Goal: Information Seeking & Learning: Find specific fact

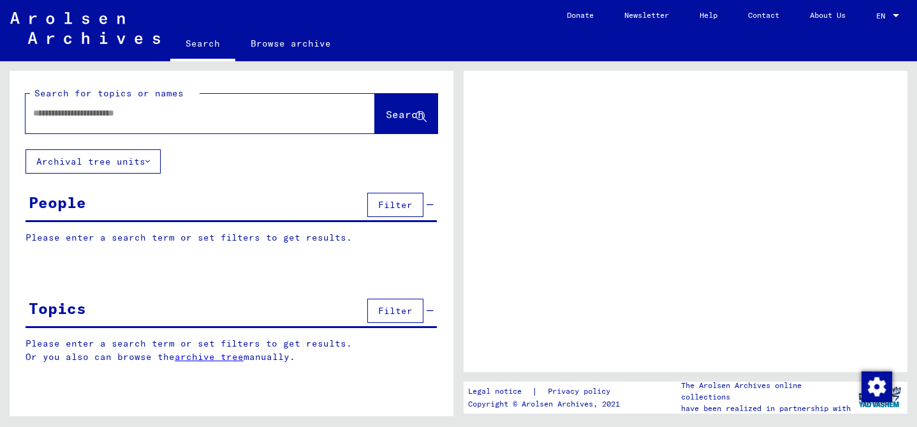
click at [143, 107] on input "text" at bounding box center [188, 113] width 311 height 13
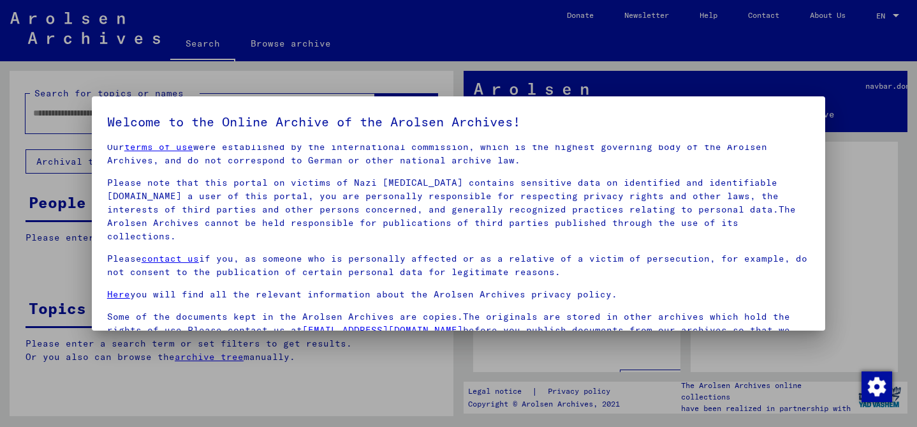
scroll to position [107, 0]
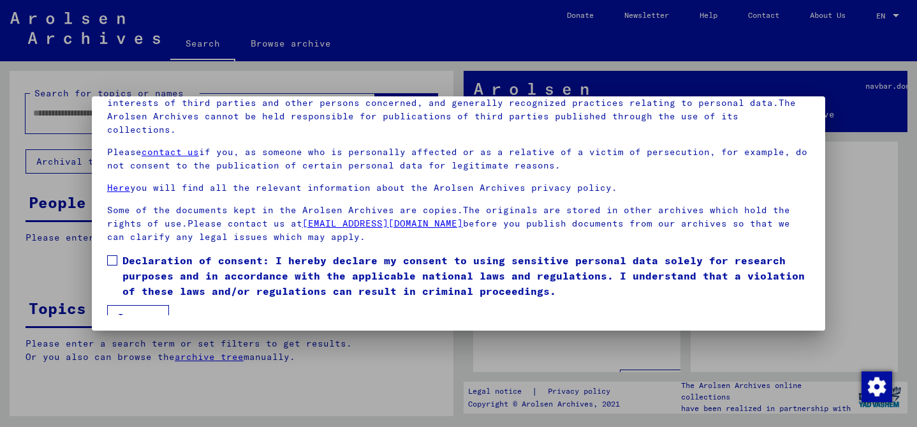
click at [147, 305] on button "I agree" at bounding box center [138, 317] width 62 height 24
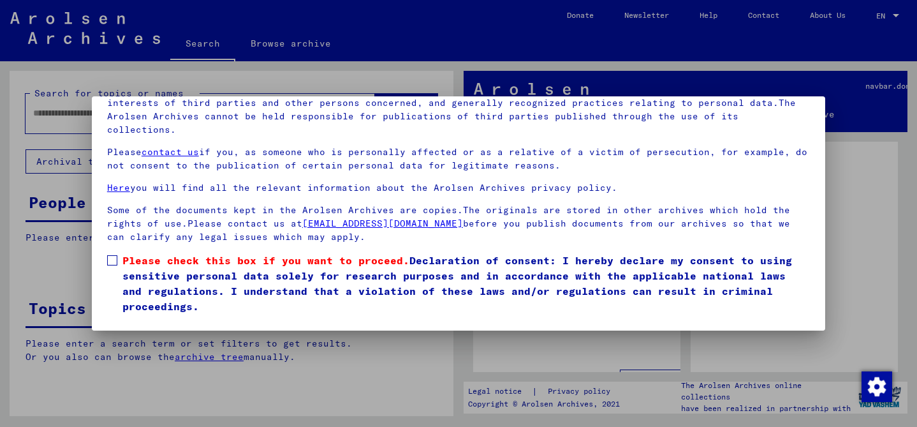
click at [108, 255] on span at bounding box center [112, 260] width 10 height 10
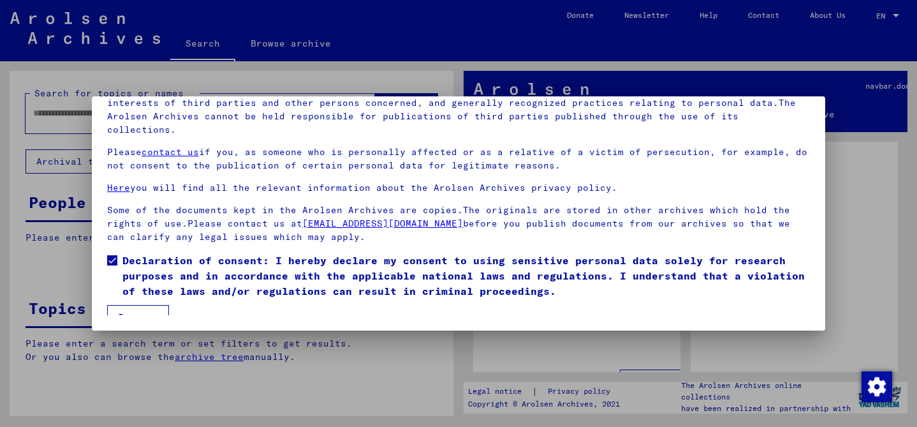
click at [142, 310] on button "I agree" at bounding box center [138, 317] width 62 height 24
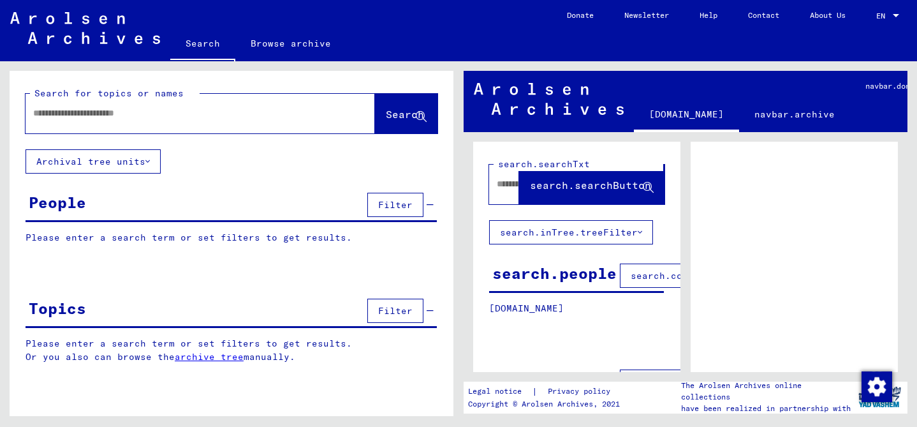
click at [103, 110] on input "text" at bounding box center [188, 113] width 311 height 13
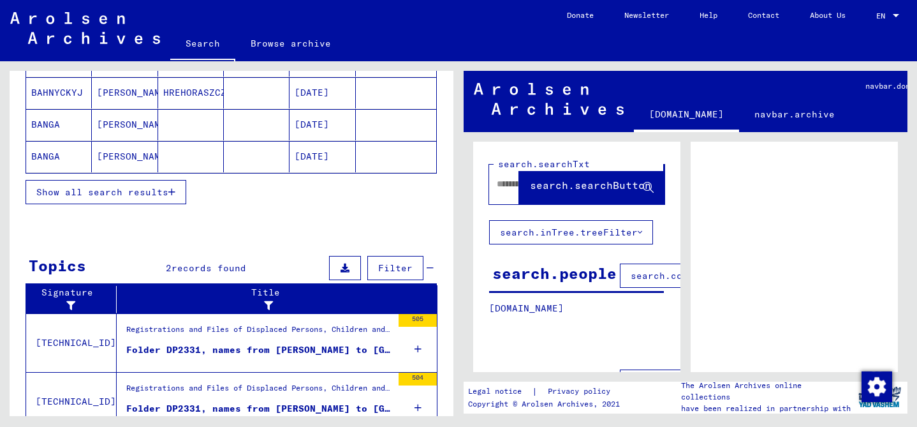
scroll to position [297, 0]
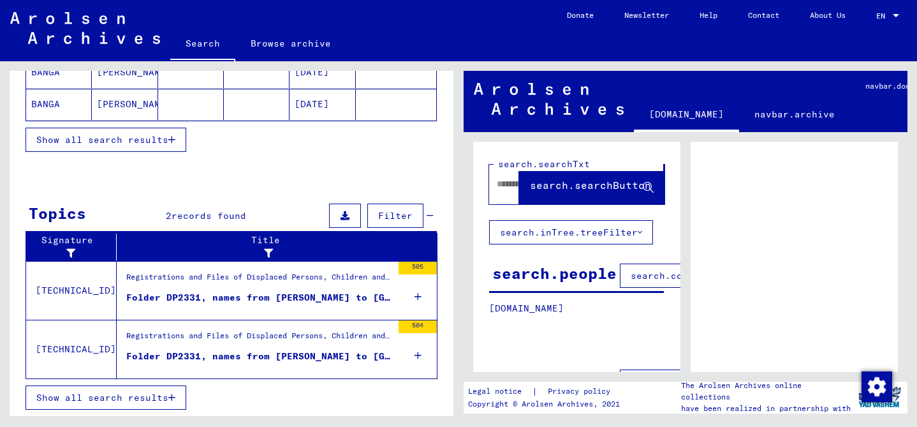
click at [232, 279] on div "Registrations and Files of Displaced Persons, Children and Missing Persons / Ev…" at bounding box center [259, 280] width 266 height 18
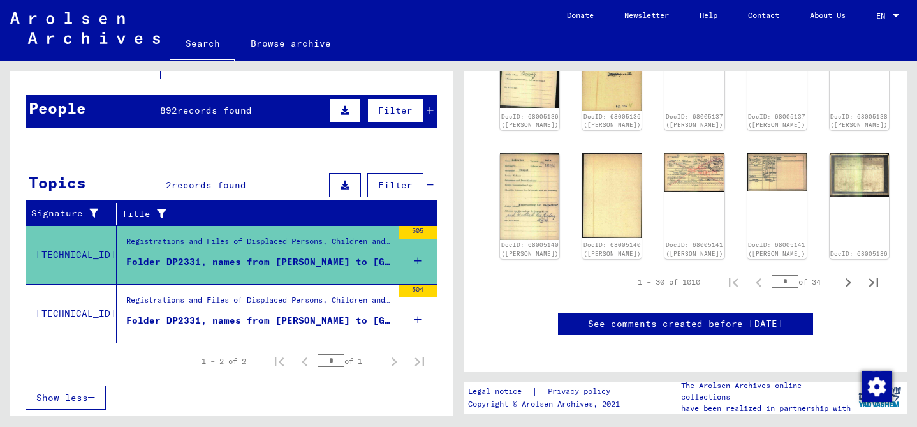
scroll to position [598, 0]
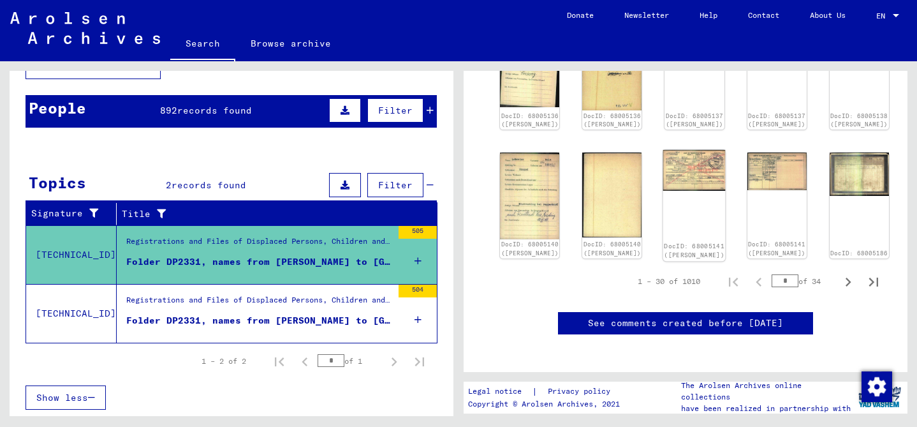
click at [663, 208] on div "DocID: 68005141 ([PERSON_NAME])" at bounding box center [694, 205] width 63 height 111
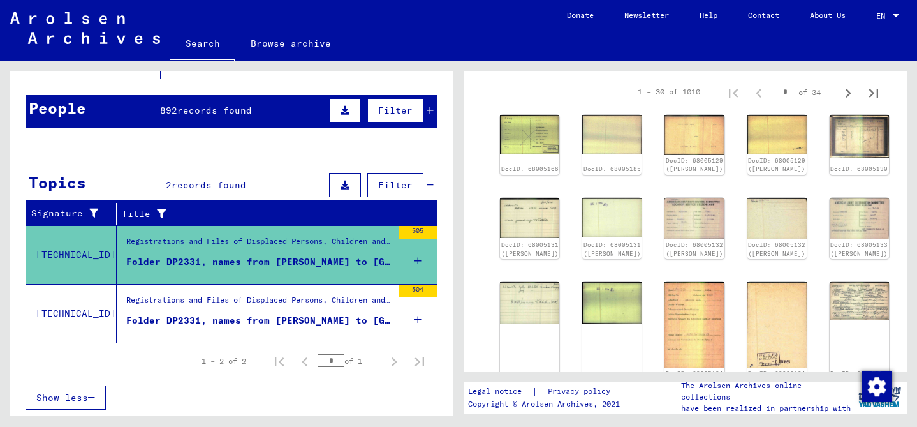
scroll to position [0, 0]
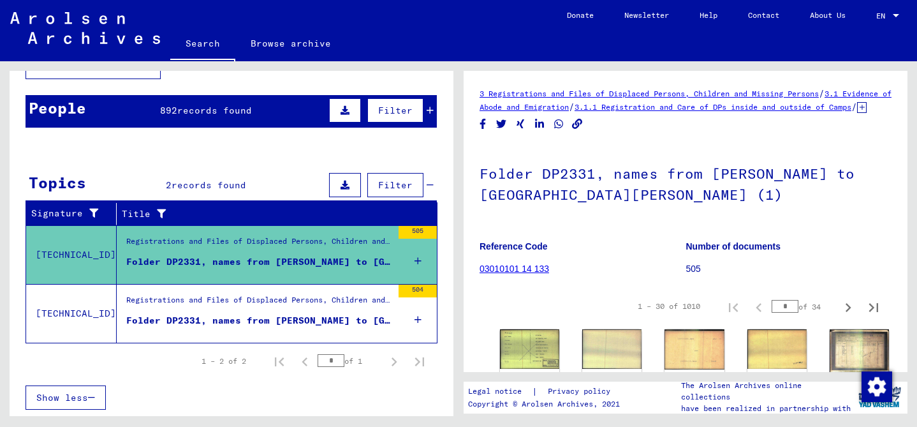
click at [216, 306] on div "Registrations and Files of Displaced Persons, Children and Missing Persons / Ev…" at bounding box center [259, 303] width 266 height 18
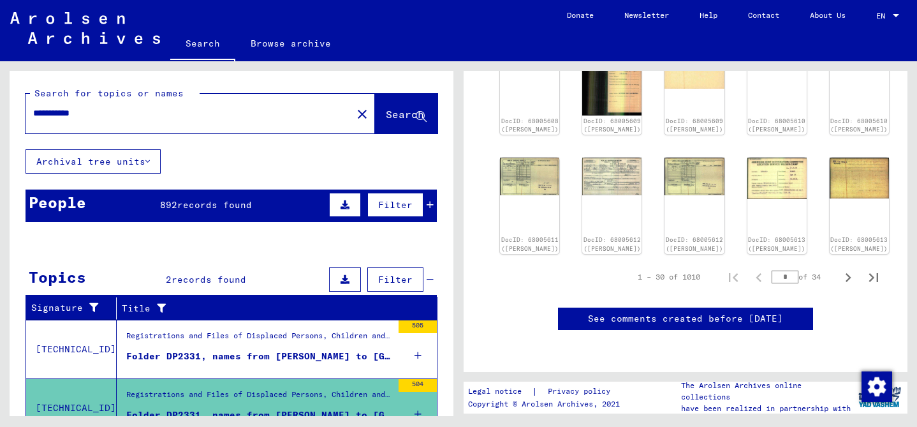
click at [195, 200] on span "records found" at bounding box center [214, 204] width 75 height 11
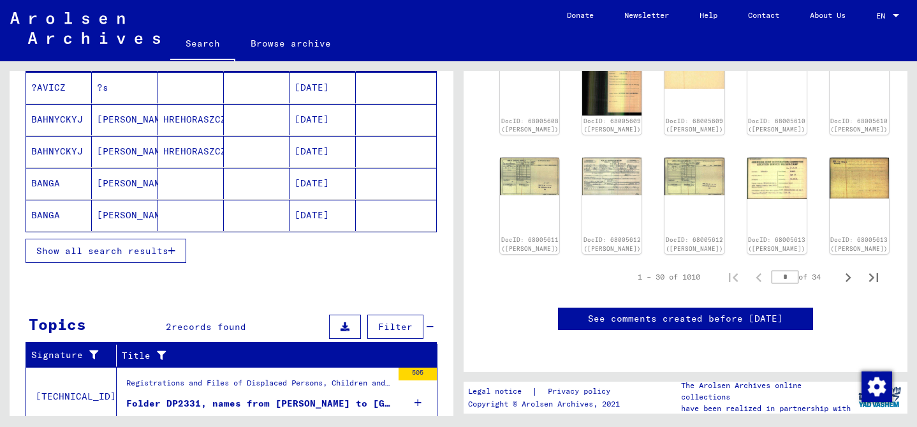
scroll to position [186, 0]
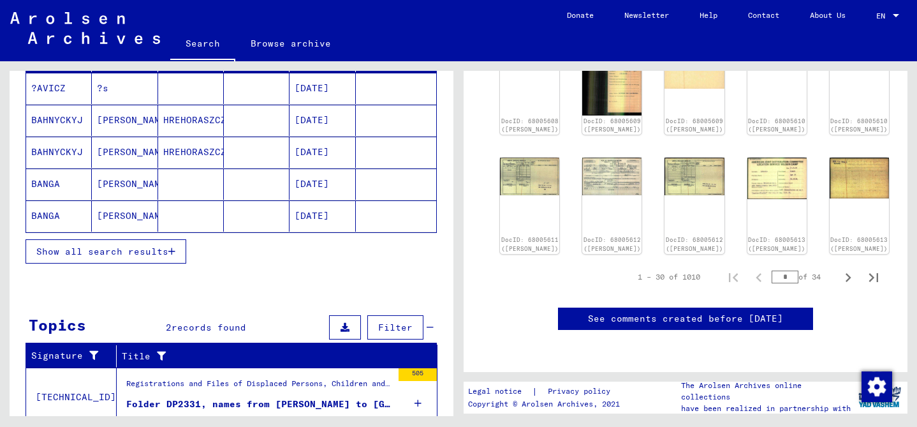
click at [154, 251] on span "Show all search results" at bounding box center [102, 251] width 132 height 11
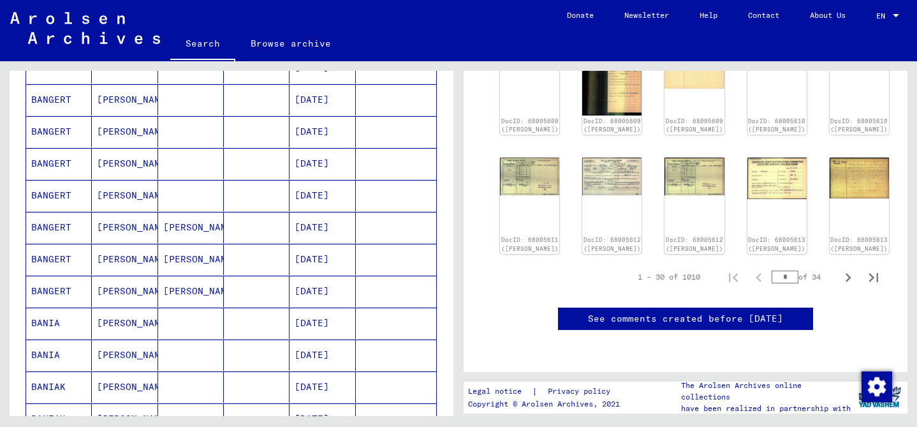
scroll to position [0, 0]
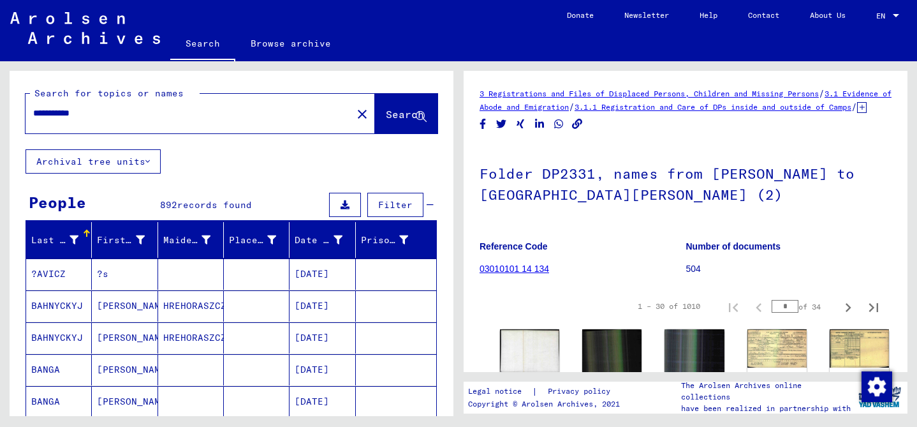
click at [122, 115] on input "**********" at bounding box center [188, 113] width 311 height 13
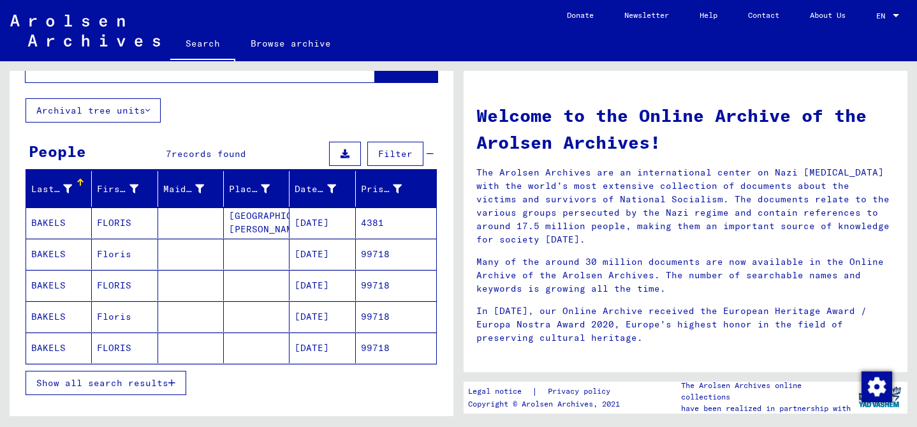
scroll to position [52, 0]
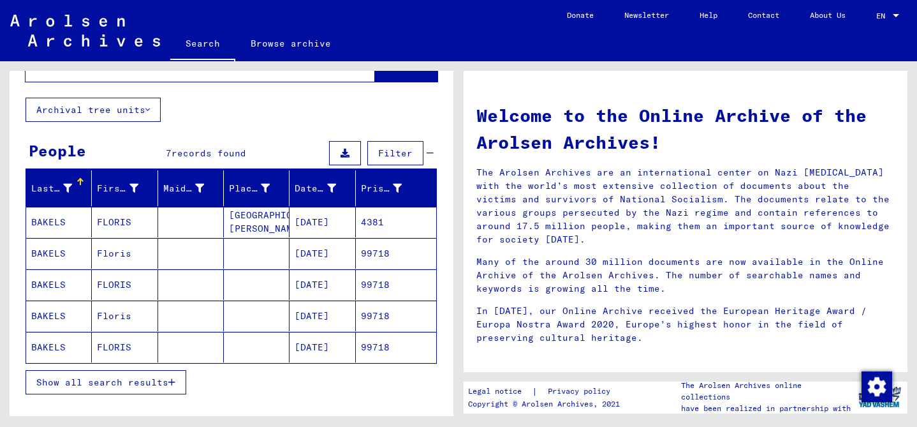
click at [126, 219] on mat-cell "FLORIS" at bounding box center [125, 222] width 66 height 31
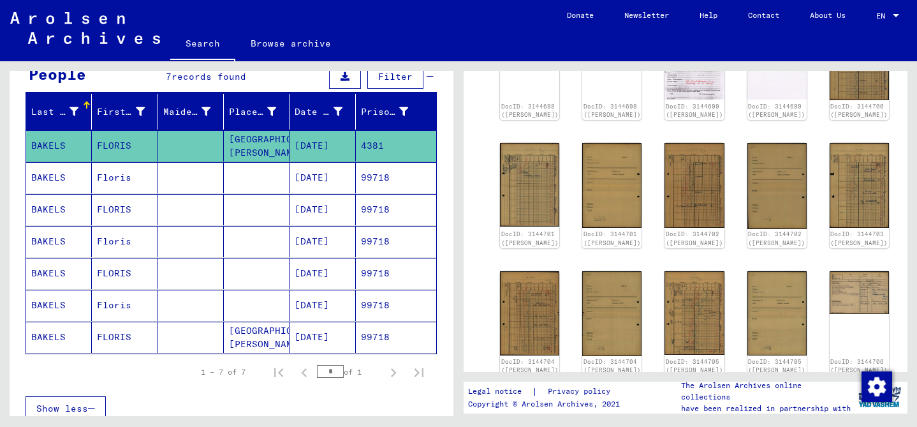
scroll to position [290, 0]
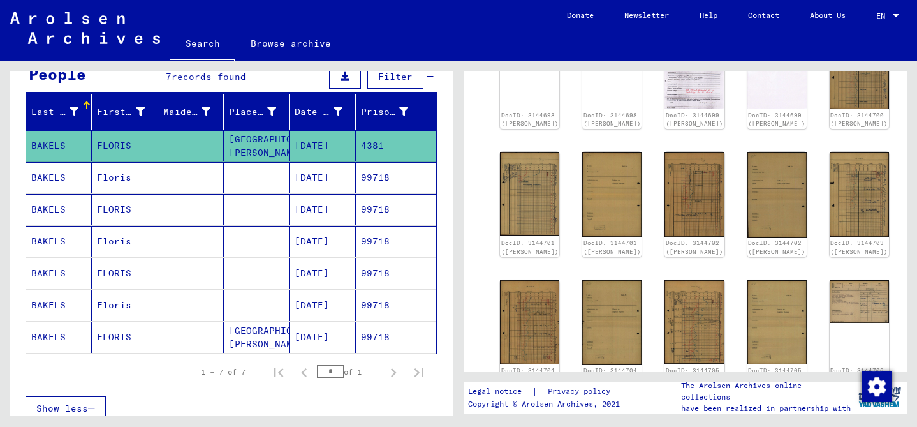
click at [225, 184] on mat-cell at bounding box center [257, 177] width 66 height 31
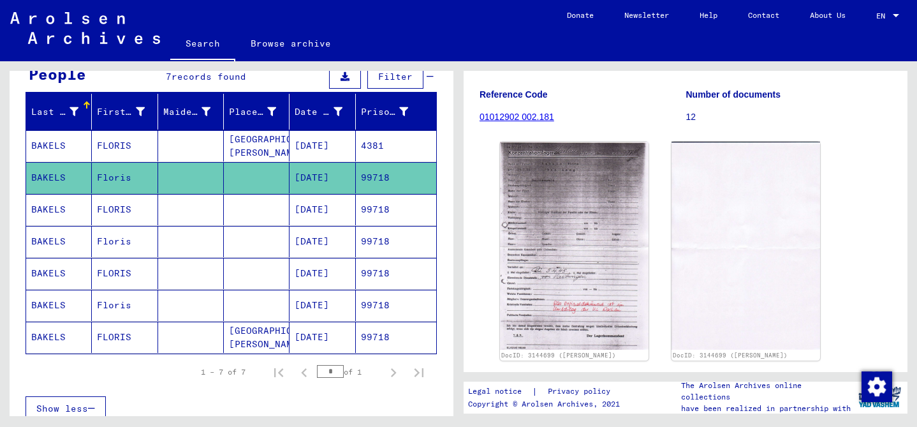
scroll to position [168, 0]
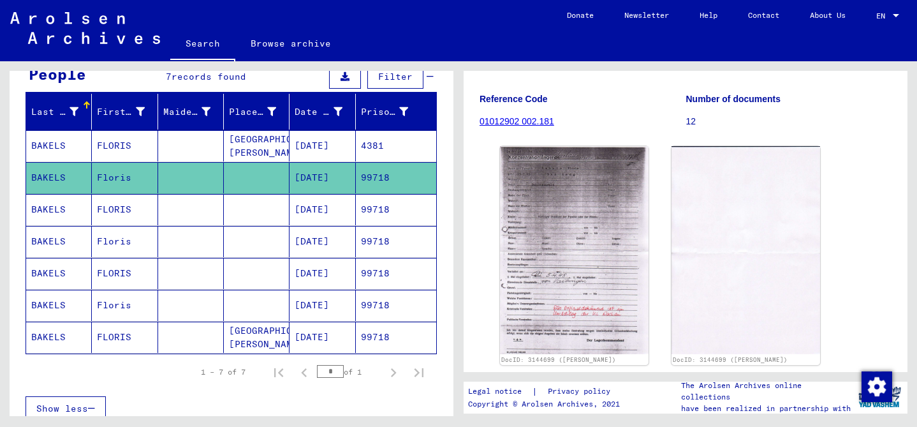
click at [246, 212] on mat-cell at bounding box center [257, 209] width 66 height 31
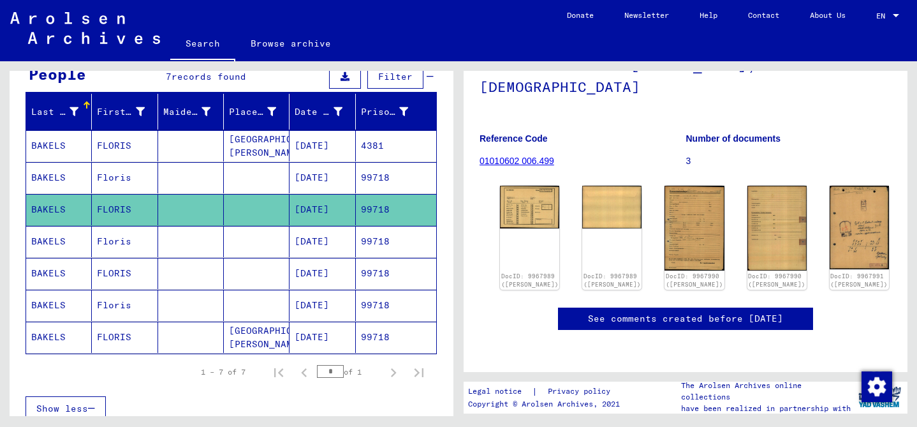
scroll to position [168, 0]
click at [211, 240] on mat-cell at bounding box center [191, 241] width 66 height 31
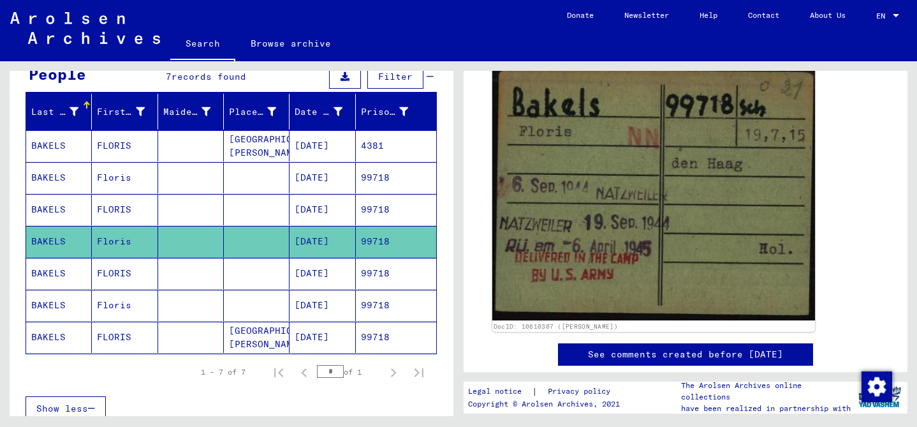
scroll to position [195, 0]
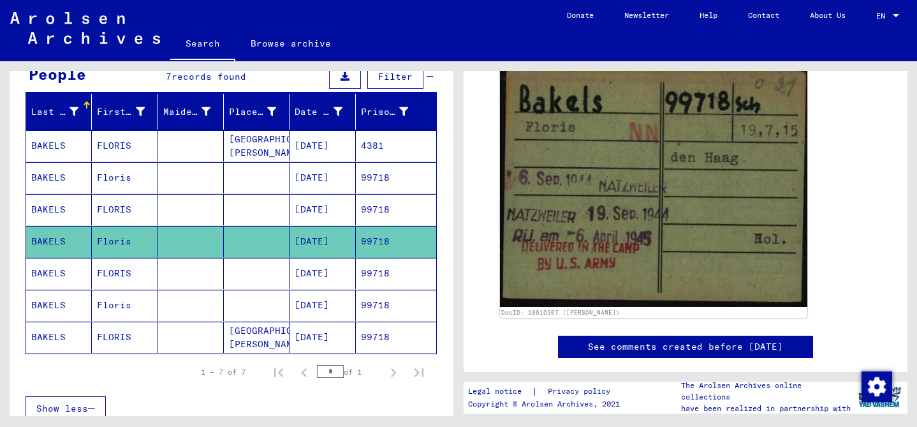
click at [186, 274] on mat-cell at bounding box center [191, 273] width 66 height 31
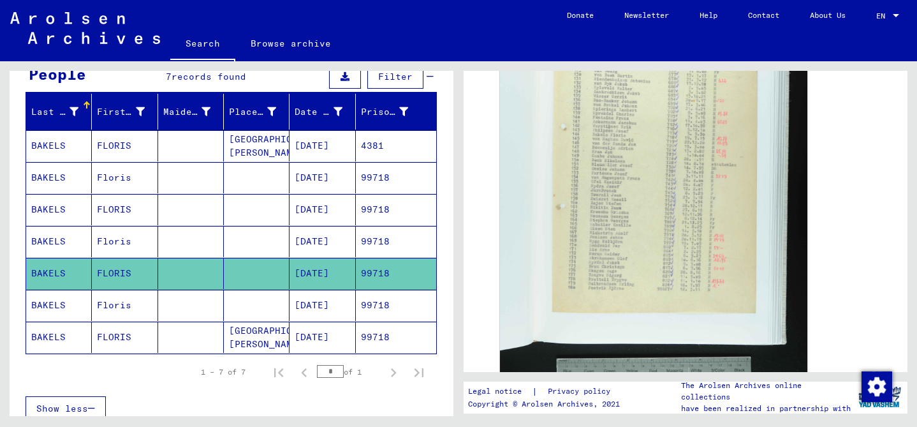
scroll to position [335, 0]
click at [240, 294] on mat-cell at bounding box center [257, 305] width 66 height 31
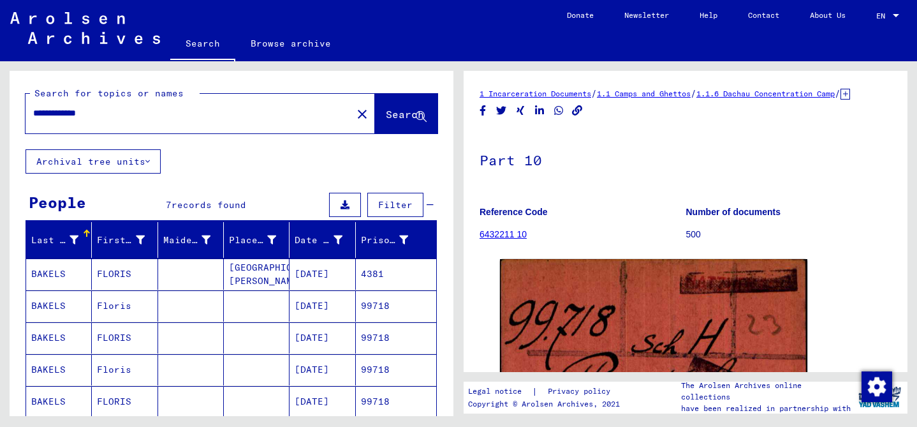
click at [138, 115] on input "**********" at bounding box center [188, 113] width 311 height 13
type input "**********"
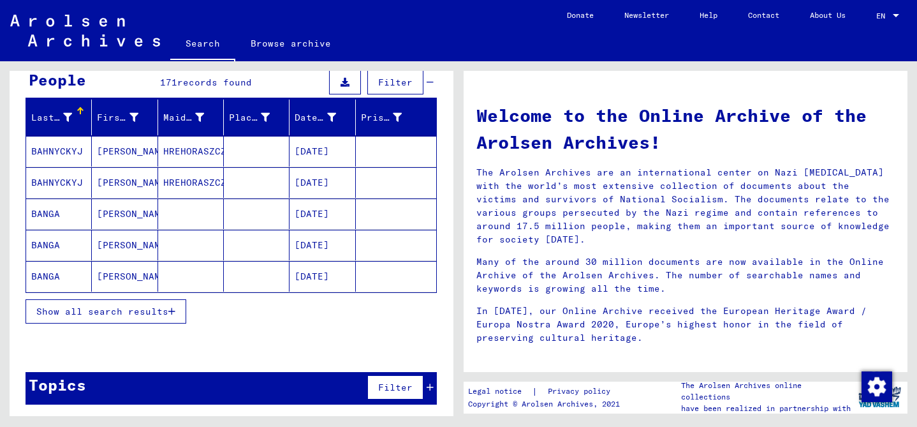
scroll to position [124, 0]
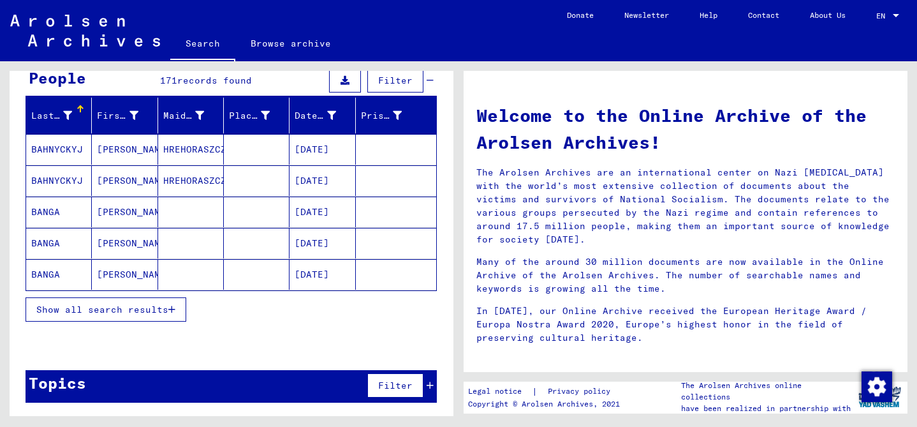
click at [132, 306] on span "Show all search results" at bounding box center [102, 309] width 132 height 11
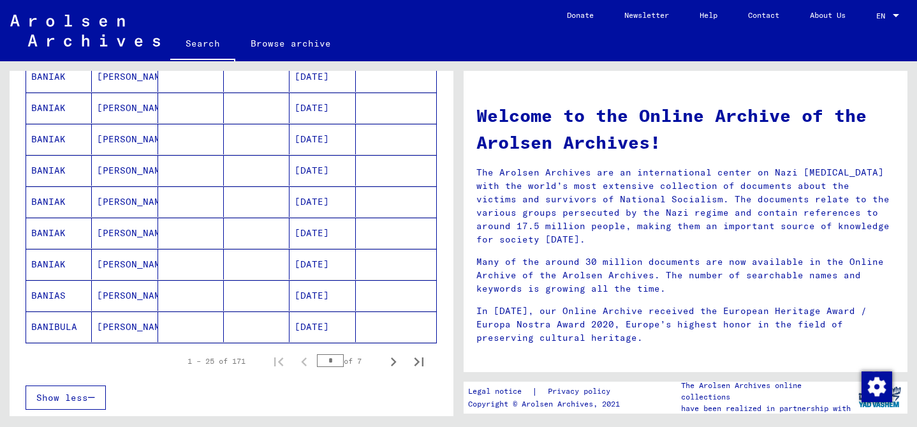
scroll to position [699, 0]
click at [396, 359] on icon "Next page" at bounding box center [394, 359] width 6 height 9
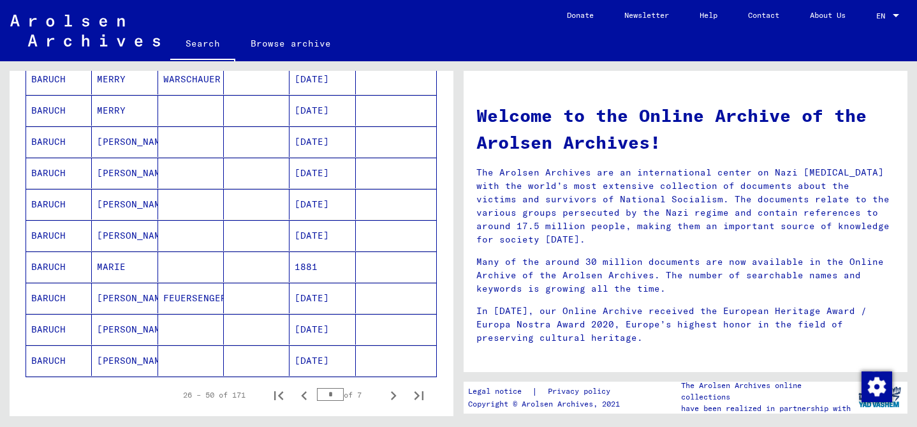
scroll to position [677, 0]
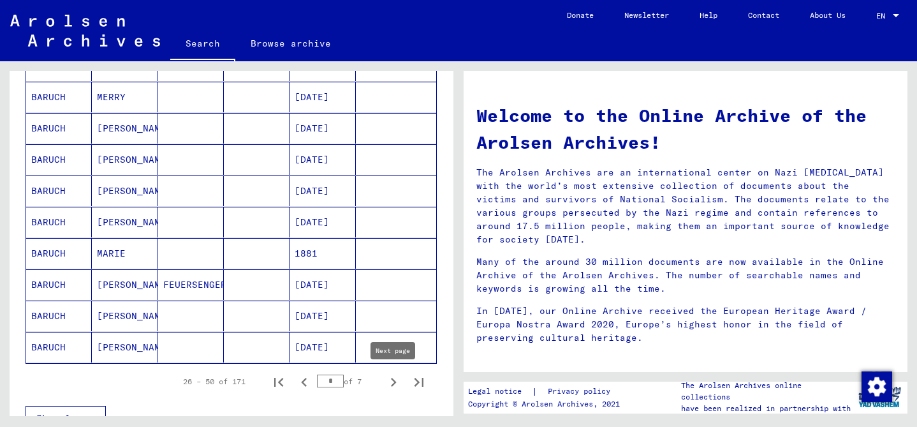
click at [397, 383] on icon "Next page" at bounding box center [394, 382] width 18 height 18
type input "*"
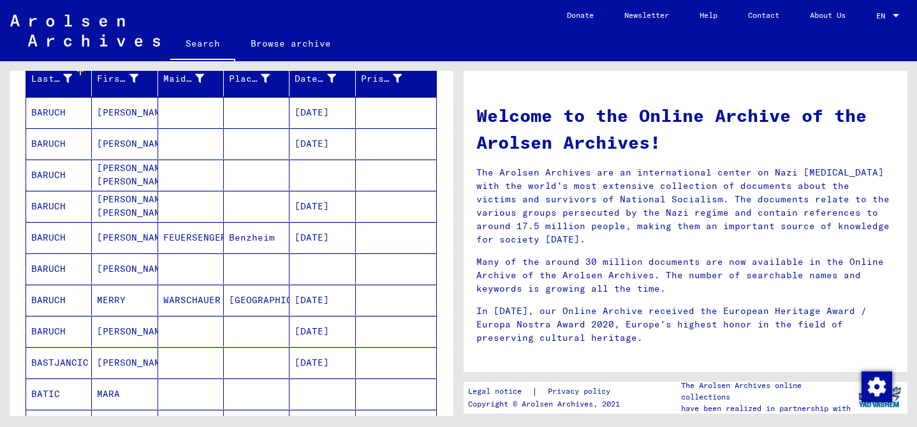
scroll to position [0, 0]
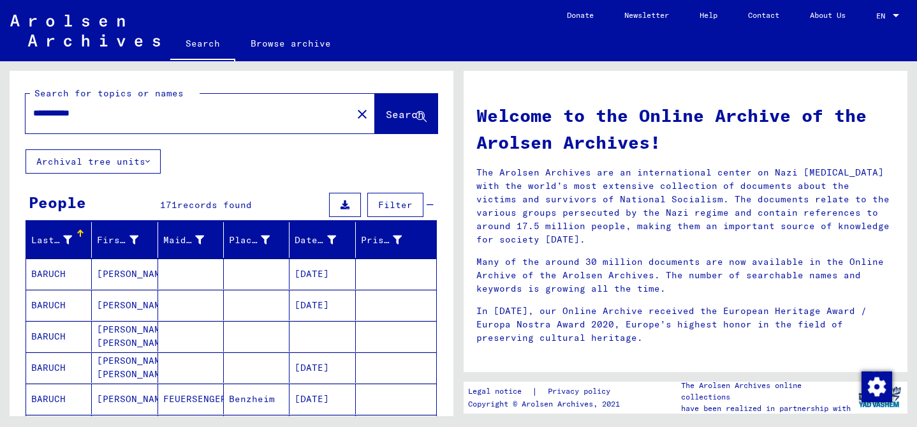
click at [182, 114] on input "**********" at bounding box center [185, 113] width 304 height 13
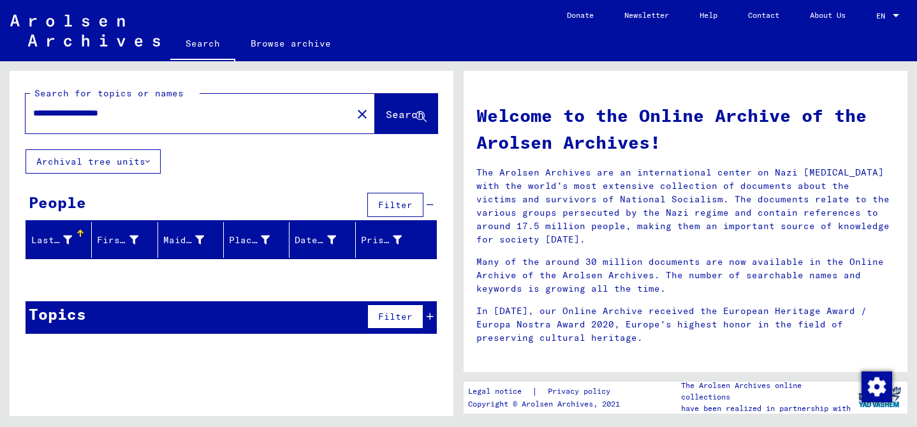
click at [132, 110] on input "**********" at bounding box center [185, 113] width 304 height 13
type input "**********"
click at [392, 106] on button "Search" at bounding box center [406, 114] width 63 height 40
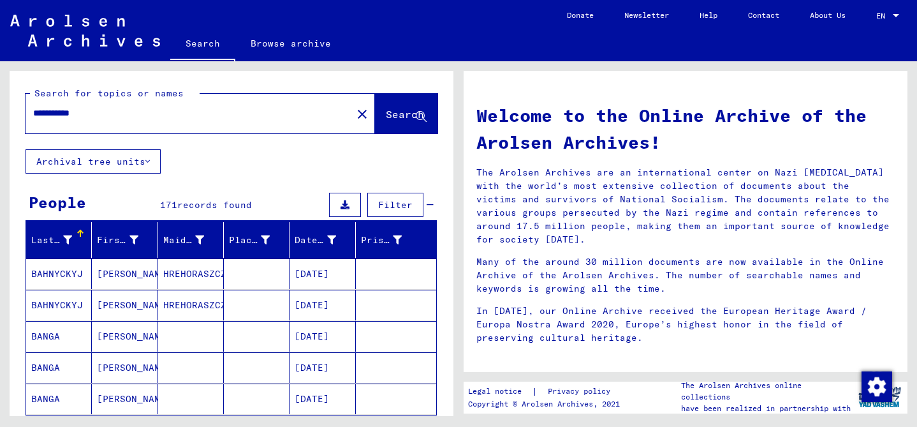
click at [399, 207] on span "Filter" at bounding box center [395, 204] width 34 height 11
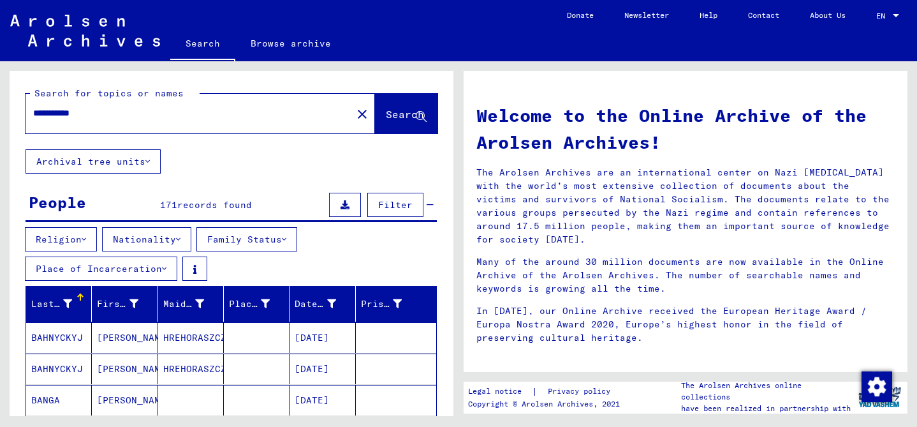
click at [166, 241] on button "Nationality" at bounding box center [146, 239] width 89 height 24
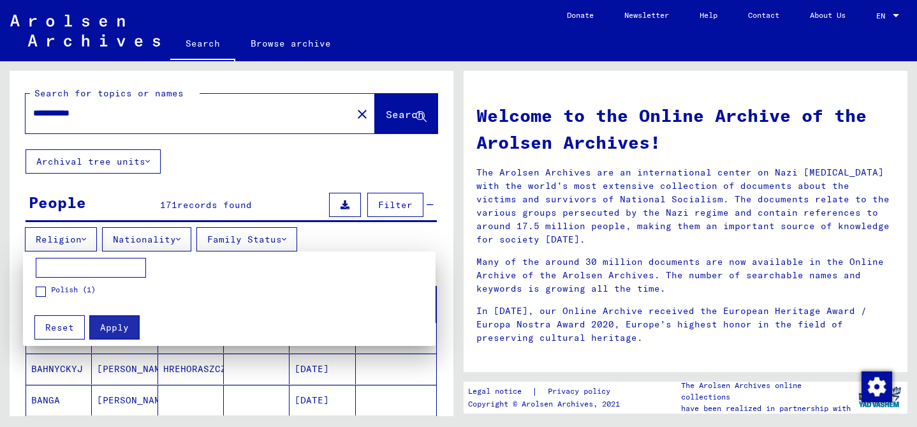
click at [78, 265] on input at bounding box center [91, 268] width 110 height 20
type input "*******"
click at [117, 327] on span "Apply" at bounding box center [114, 327] width 29 height 11
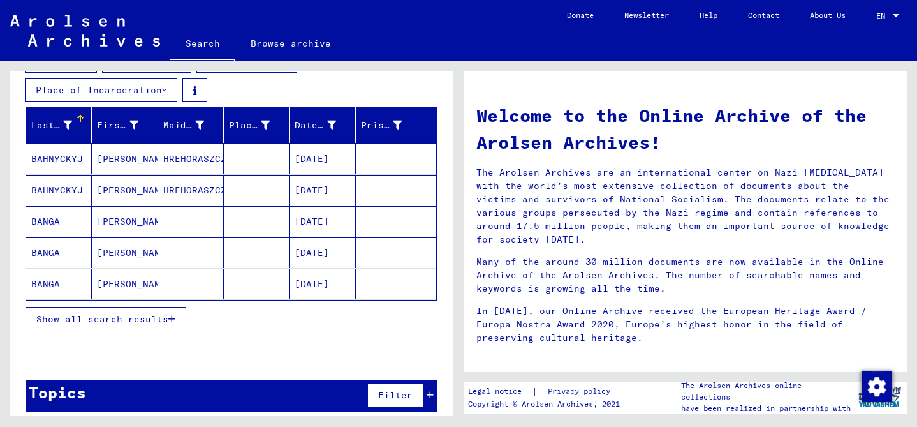
scroll to position [180, 0]
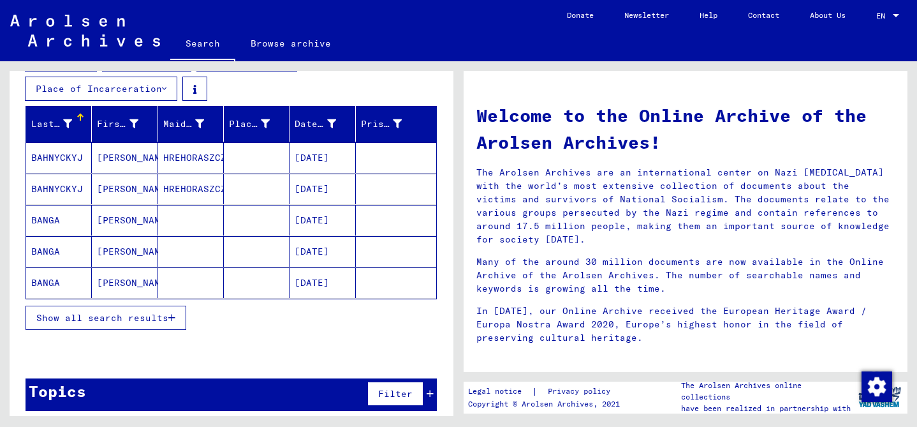
click at [165, 318] on span "Show all search results" at bounding box center [102, 317] width 132 height 11
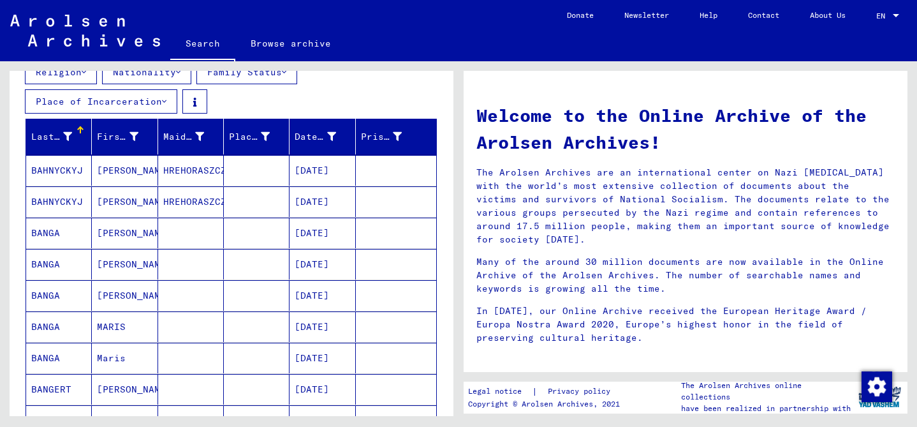
scroll to position [0, 0]
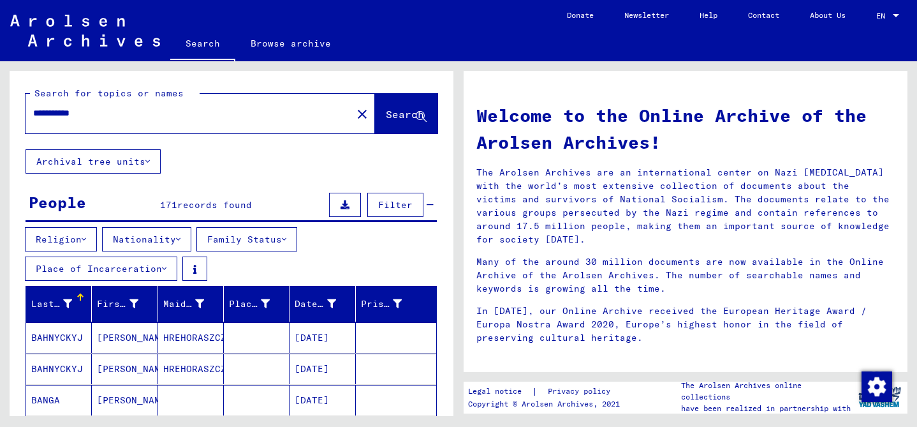
click at [43, 111] on input "**********" at bounding box center [185, 113] width 304 height 13
type input "**********"
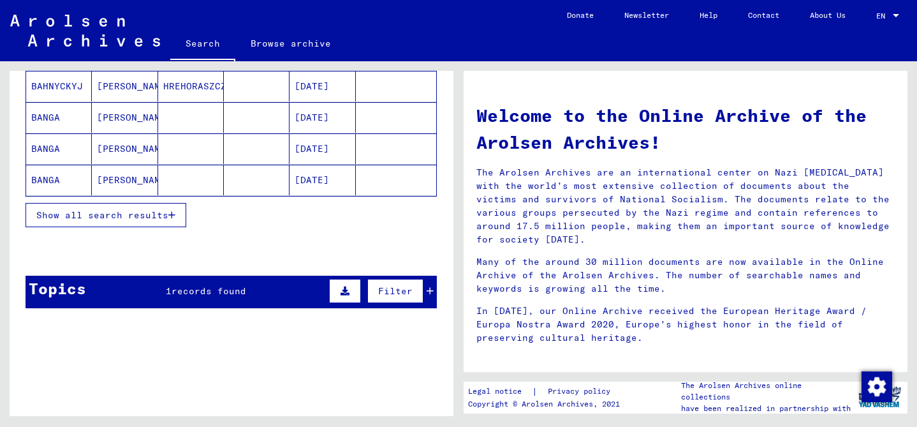
scroll to position [284, 0]
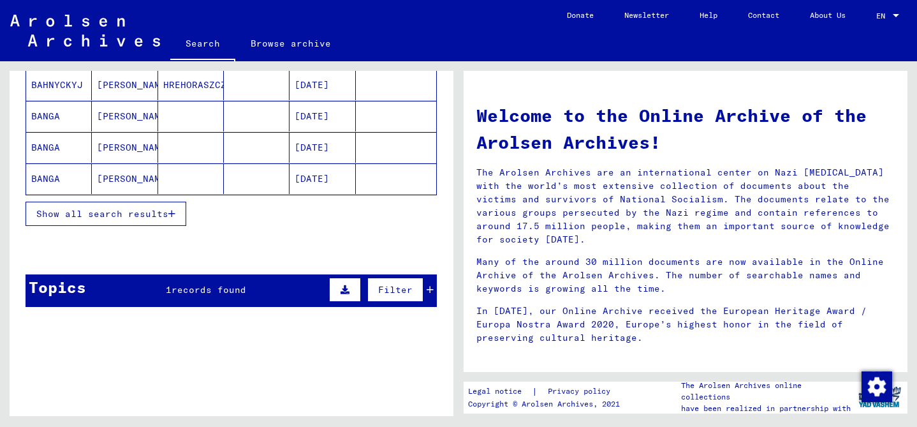
click at [206, 297] on div "Topics 1 records found Filter" at bounding box center [231, 290] width 411 height 33
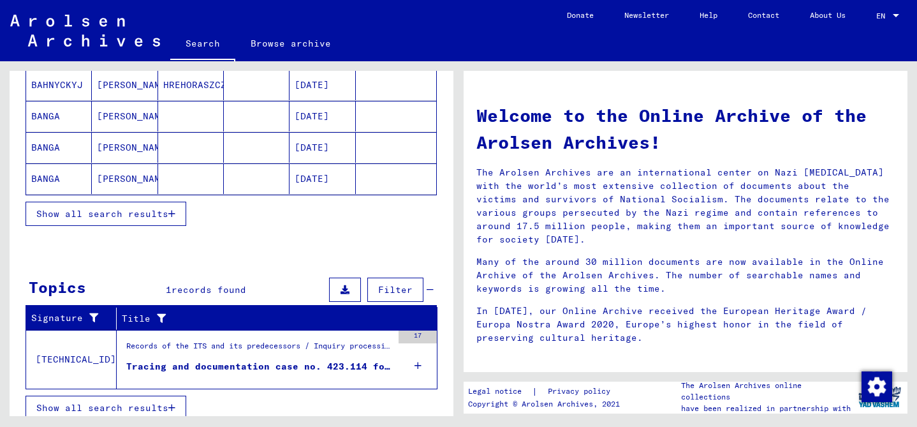
scroll to position [294, 0]
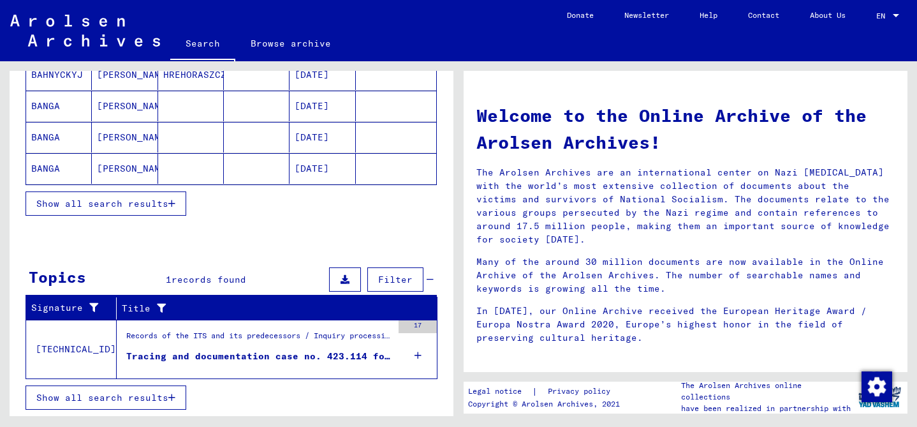
click at [231, 341] on div "Records of the ITS and its predecessors / Inquiry processing / ITS case files a…" at bounding box center [259, 339] width 266 height 18
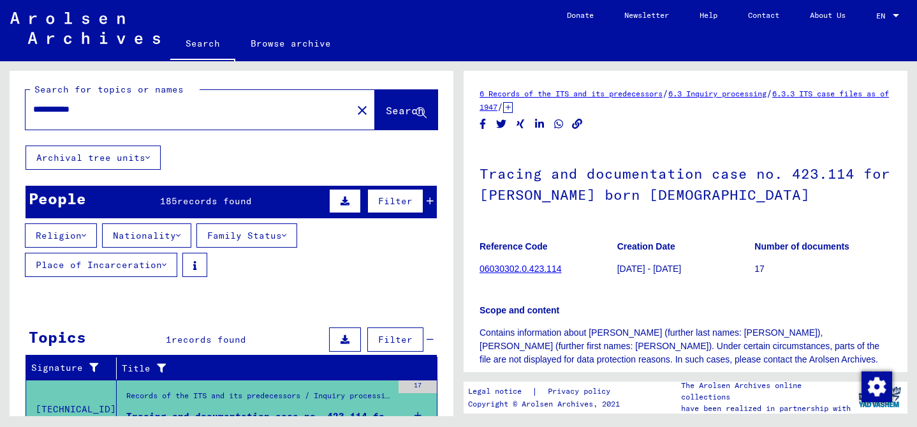
click at [773, 203] on h1 "Tracing and documentation case no. 423.114 for [PERSON_NAME] born [DEMOGRAPHIC_…" at bounding box center [686, 182] width 412 height 77
